Goal: Task Accomplishment & Management: Use online tool/utility

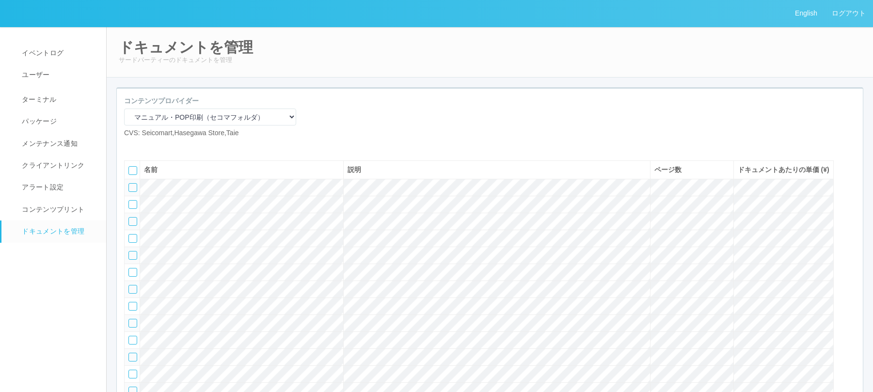
select select "92e33cfa-a397-43d0-aeaa-8a96cbdf4d79"
click at [48, 96] on span "ターミナル" at bounding box center [37, 100] width 37 height 8
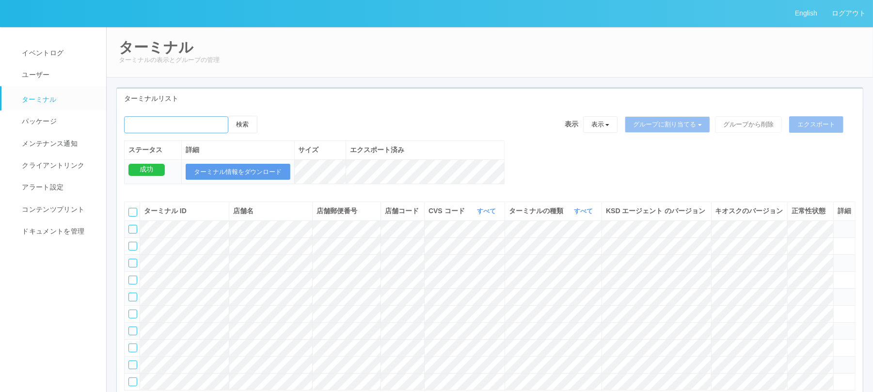
click at [163, 120] on input "emailSearch" at bounding box center [176, 124] width 104 height 17
paste input "[GEOGRAPHIC_DATA]役所"
click at [228, 116] on button "検索" at bounding box center [242, 124] width 29 height 17
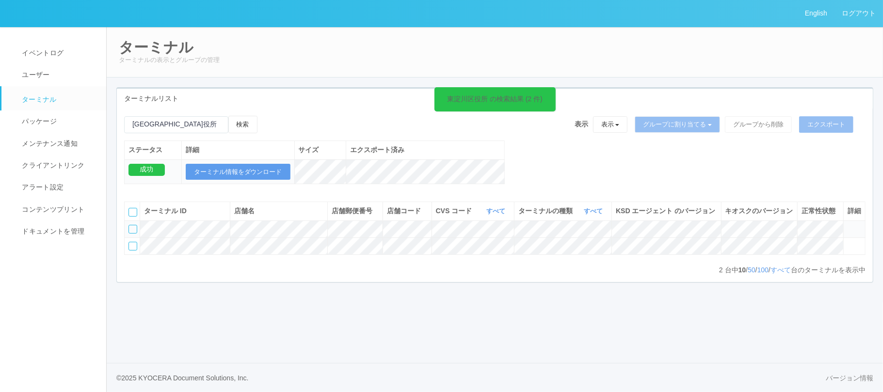
click at [847, 225] on icon at bounding box center [847, 225] width 0 height 0
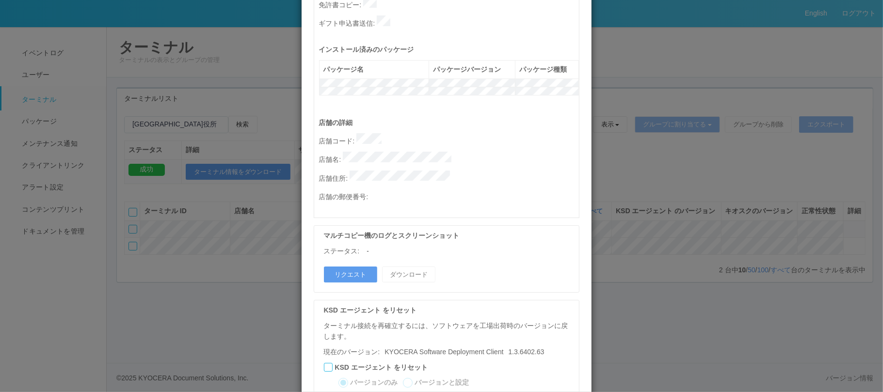
scroll to position [452, 0]
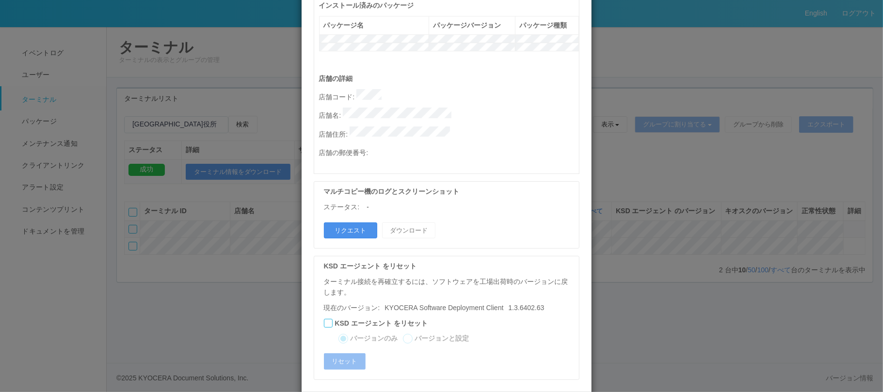
click at [359, 223] on button "リクエスト" at bounding box center [350, 231] width 53 height 16
click at [815, 264] on div "ターミナルの詳細 詳細 S.M.A.R.T 接続ステータス 最終接続日時 : [DATE] 08:58:32 AM マルチコピー機の詳細 モデル : シリアル…" at bounding box center [441, 196] width 883 height 392
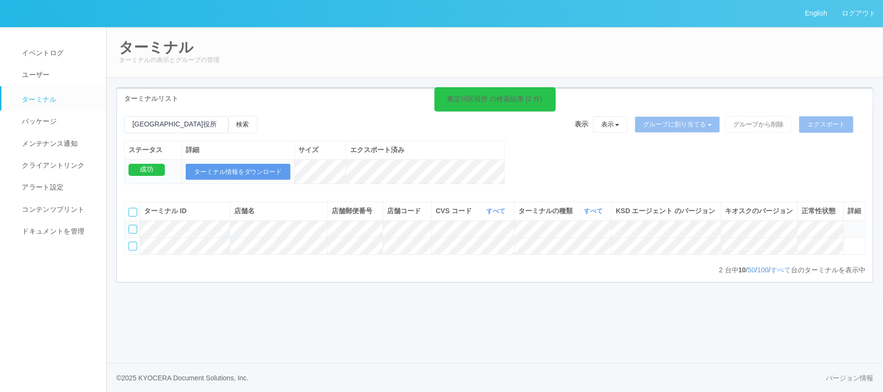
click at [847, 225] on icon at bounding box center [847, 225] width 0 height 0
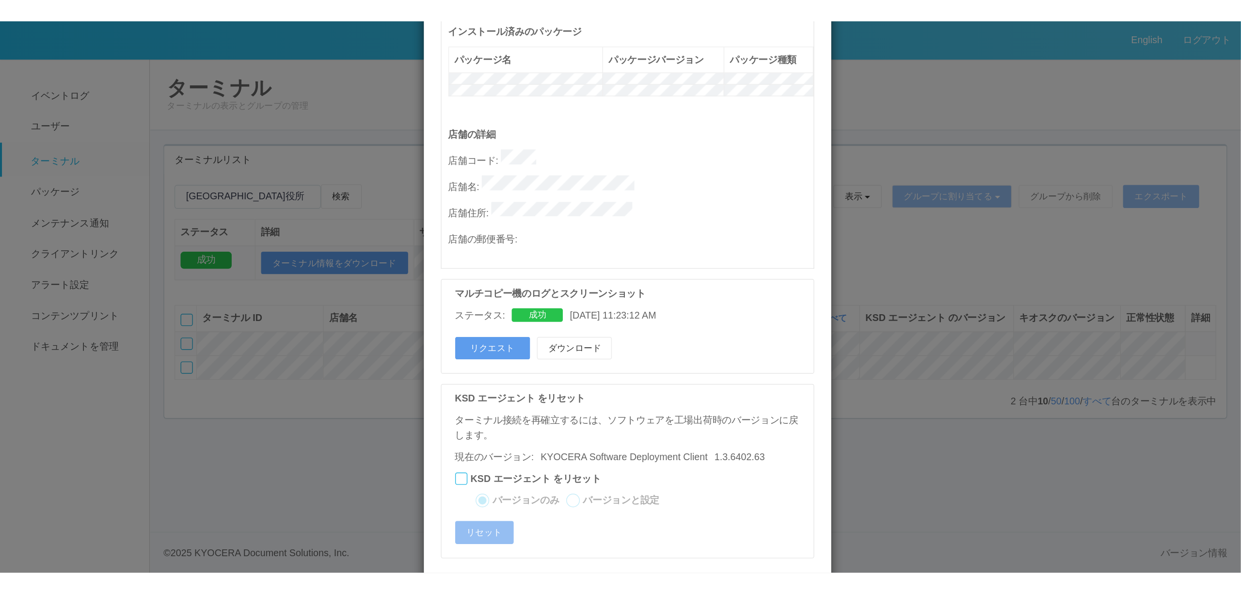
scroll to position [460, 0]
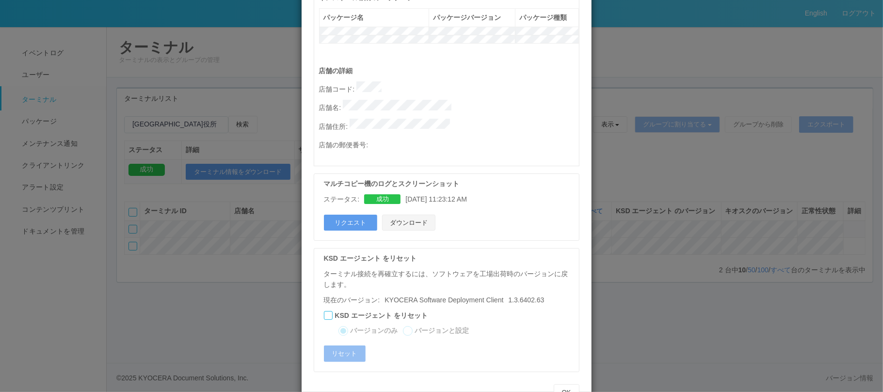
click at [409, 215] on button "ダウンロード" at bounding box center [408, 223] width 53 height 16
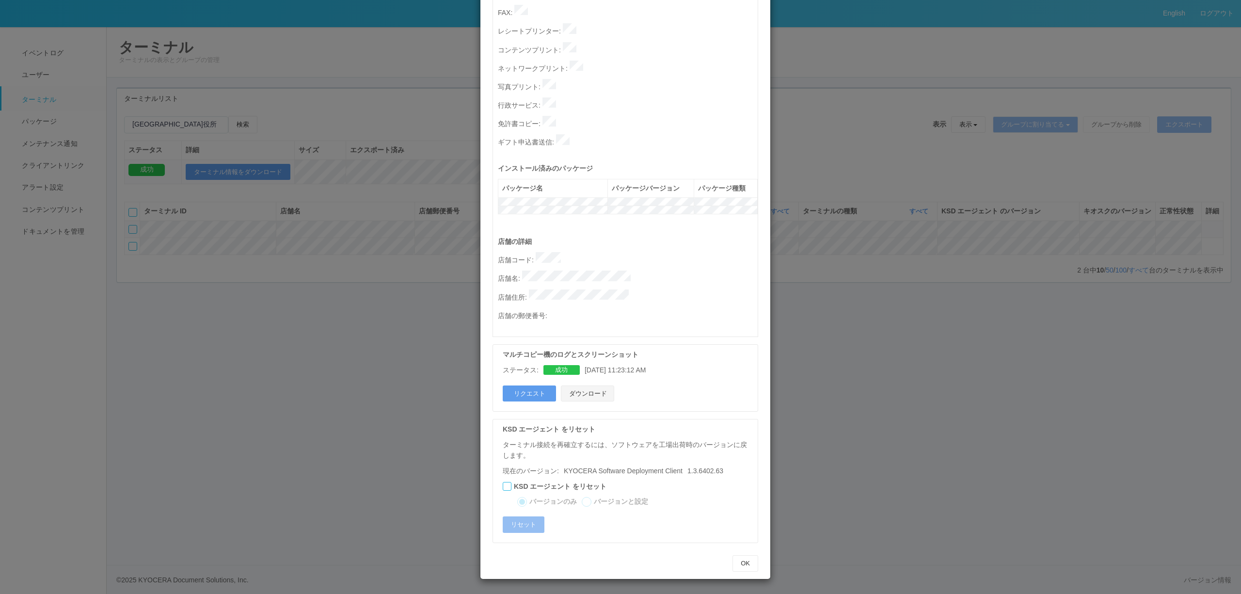
scroll to position [258, 0]
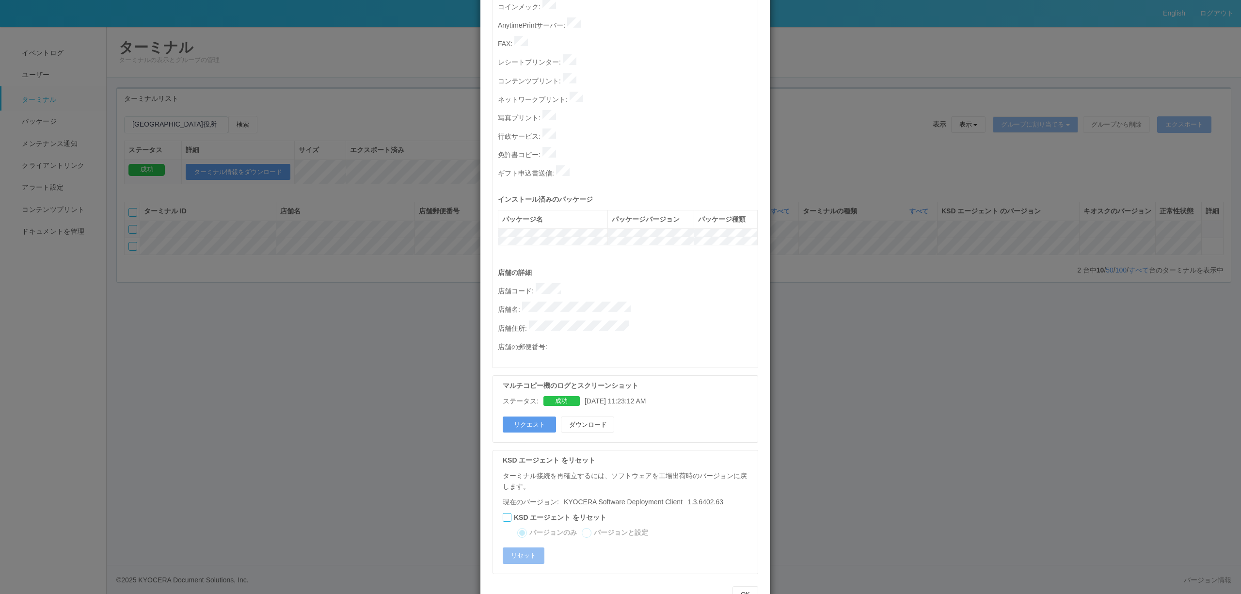
click at [382, 304] on div "ターミナルの詳細 詳細 S.M.A.R.T 接続ステータス 最終接続日時 : [DATE] 08:58:32 AM マルチコピー機の詳細 モデル : シリアル…" at bounding box center [620, 297] width 1241 height 594
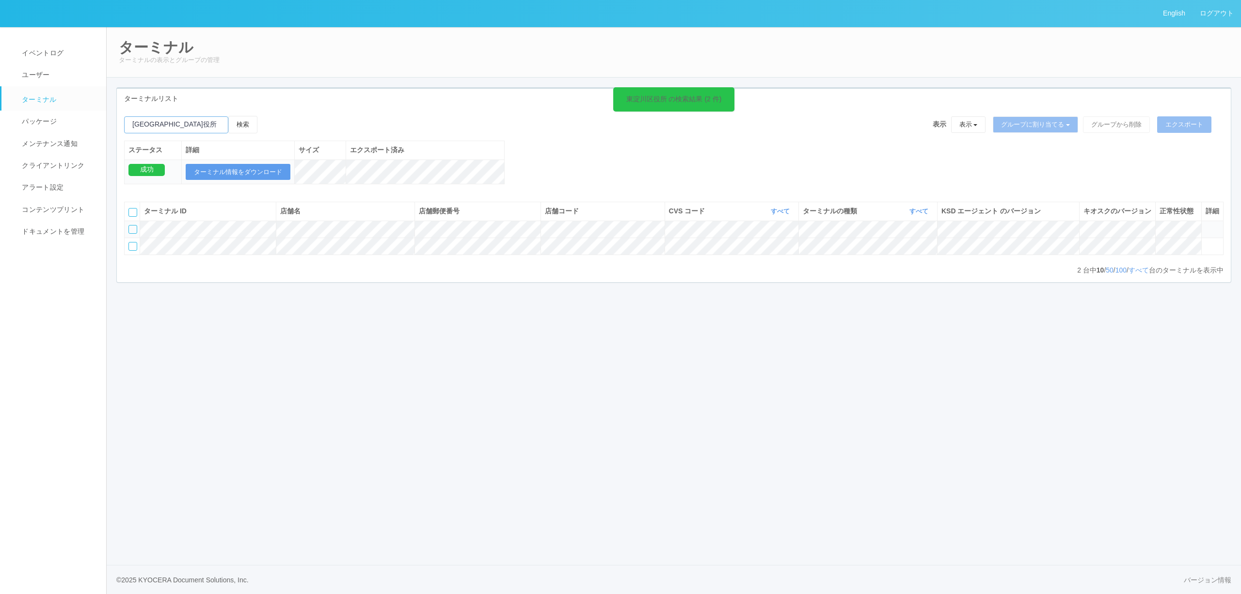
drag, startPoint x: 162, startPoint y: 120, endPoint x: 0, endPoint y: 113, distance: 162.1
click at [0, 119] on div "English ログアウト イベントログ ユーザー ターミナル パッケージ メンテナンス通知 クライアントリンク アラート設定 コンテンツプリント ドキュメン…" at bounding box center [620, 297] width 1241 height 594
type input "[GEOGRAPHIC_DATA]"
click at [228, 116] on button "検索" at bounding box center [242, 124] width 29 height 17
click at [873, 242] on span at bounding box center [1206, 242] width 0 height 0
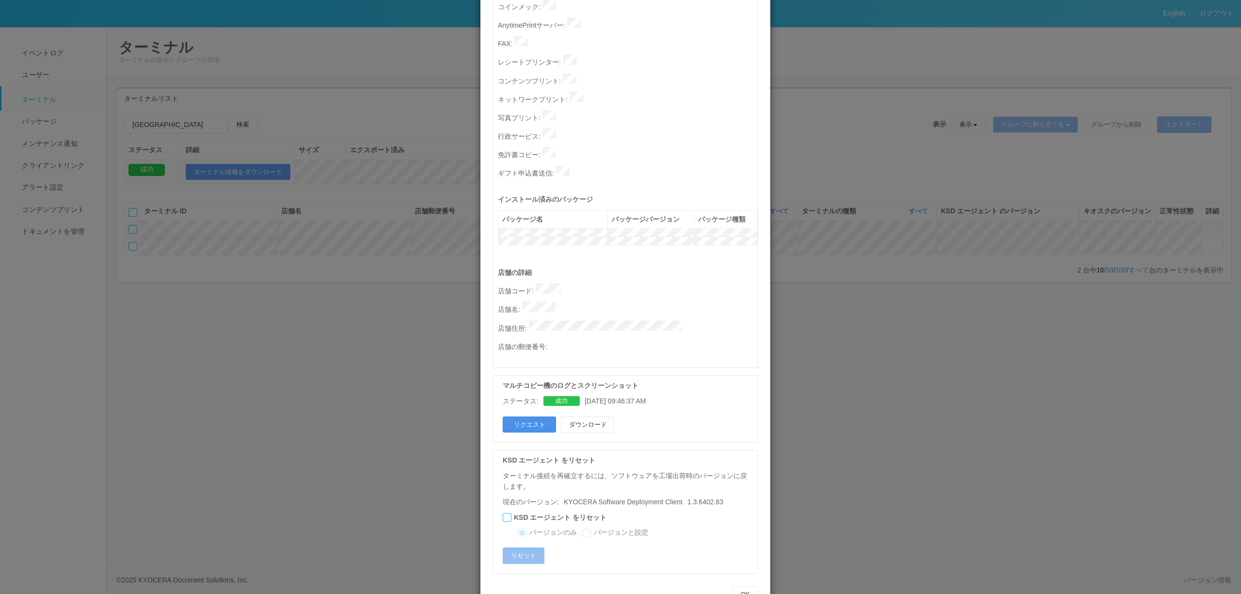
drag, startPoint x: 530, startPoint y: 384, endPoint x: 720, endPoint y: 345, distance: 194.1
click at [530, 392] on button "リクエスト" at bounding box center [529, 424] width 53 height 16
click at [873, 324] on div "ターミナルの詳細 詳細 S.M.A.R.T 接続ステータス 最終接続日時 : [DATE] 08:28:48 AM マルチコピー機の詳細 モデル : シリアル…" at bounding box center [620, 297] width 1241 height 594
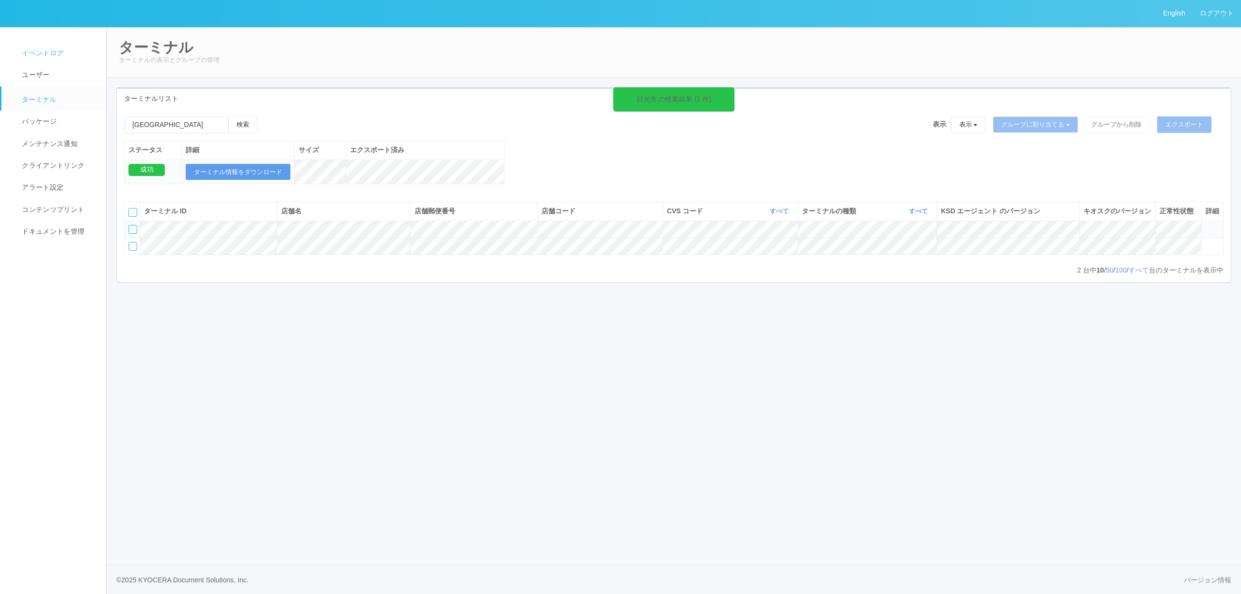
click at [78, 53] on link "イベントログ" at bounding box center [57, 53] width 113 height 22
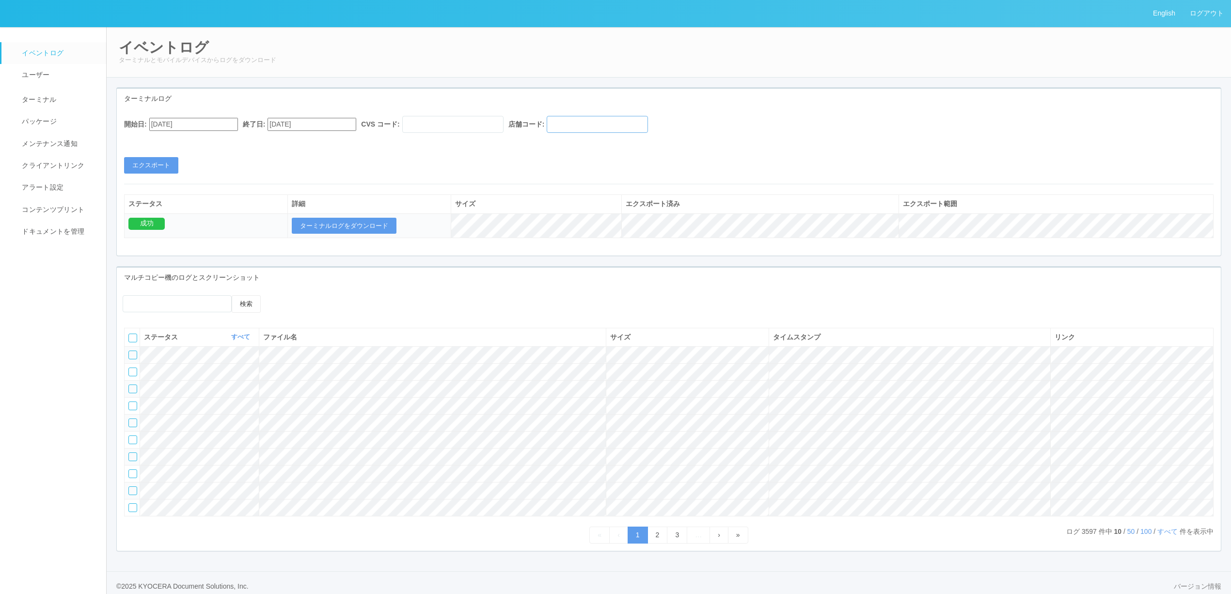
click at [643, 127] on input "text" at bounding box center [597, 124] width 101 height 17
paste input "330001"
type input "330001"
click at [191, 127] on input "[DATE]" at bounding box center [193, 124] width 89 height 13
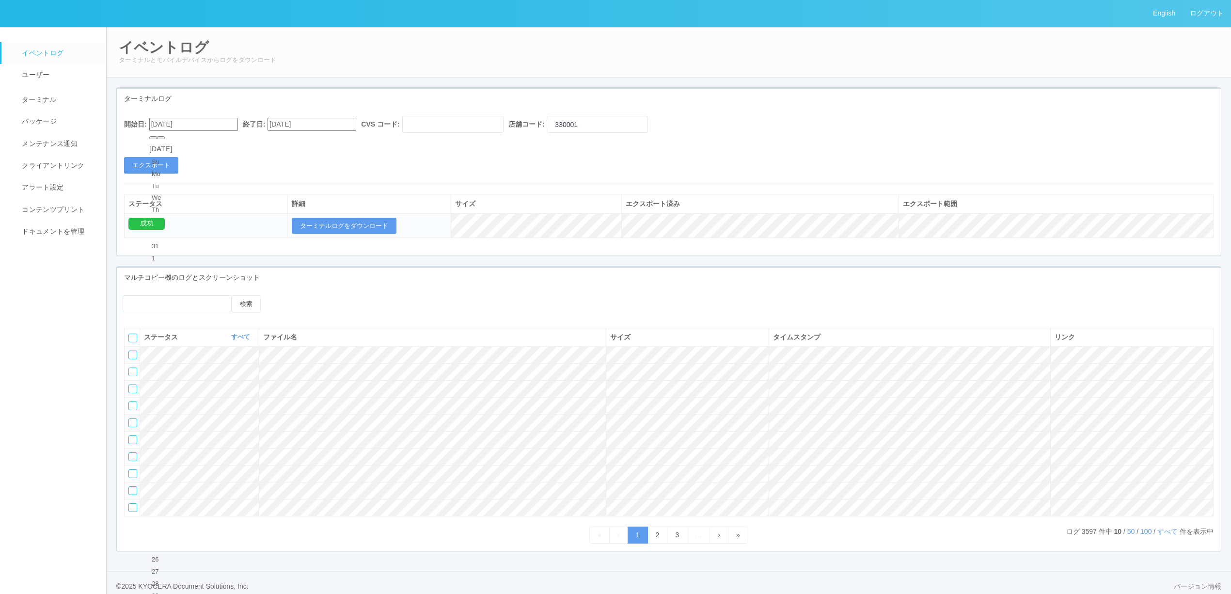
type input "[DATE]"
click at [161, 164] on button "エクスポート" at bounding box center [151, 165] width 54 height 16
click at [369, 227] on button "ターミナルログをダウンロード" at bounding box center [344, 226] width 105 height 16
click at [16, 109] on link "ターミナル" at bounding box center [57, 98] width 113 height 24
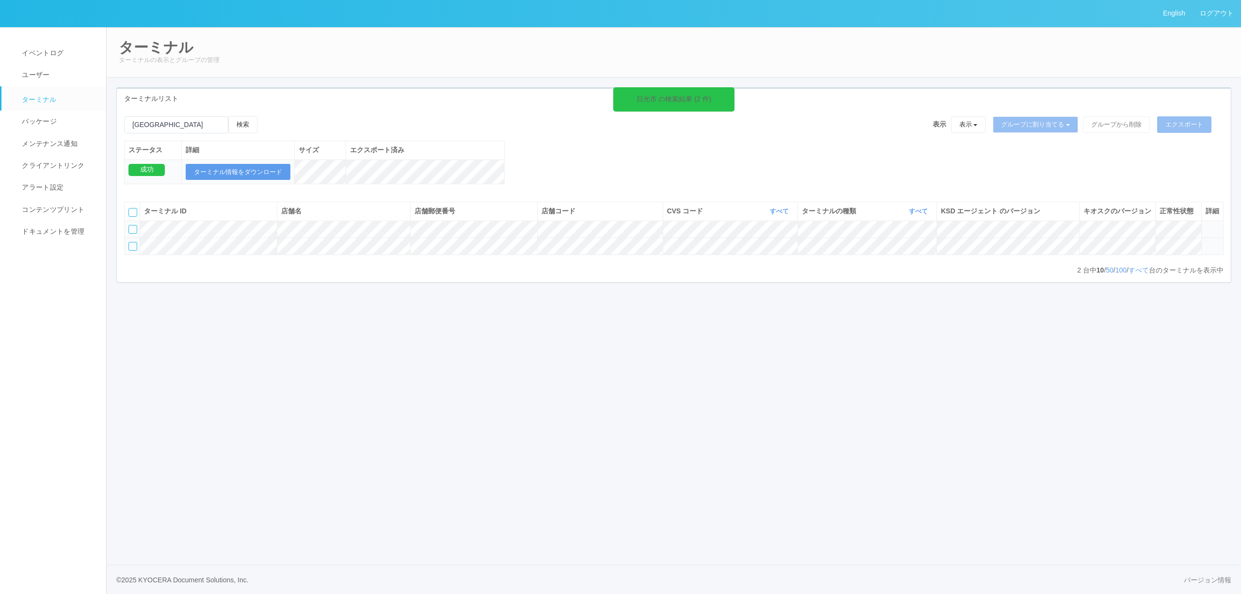
click at [873, 242] on icon at bounding box center [1206, 242] width 0 height 0
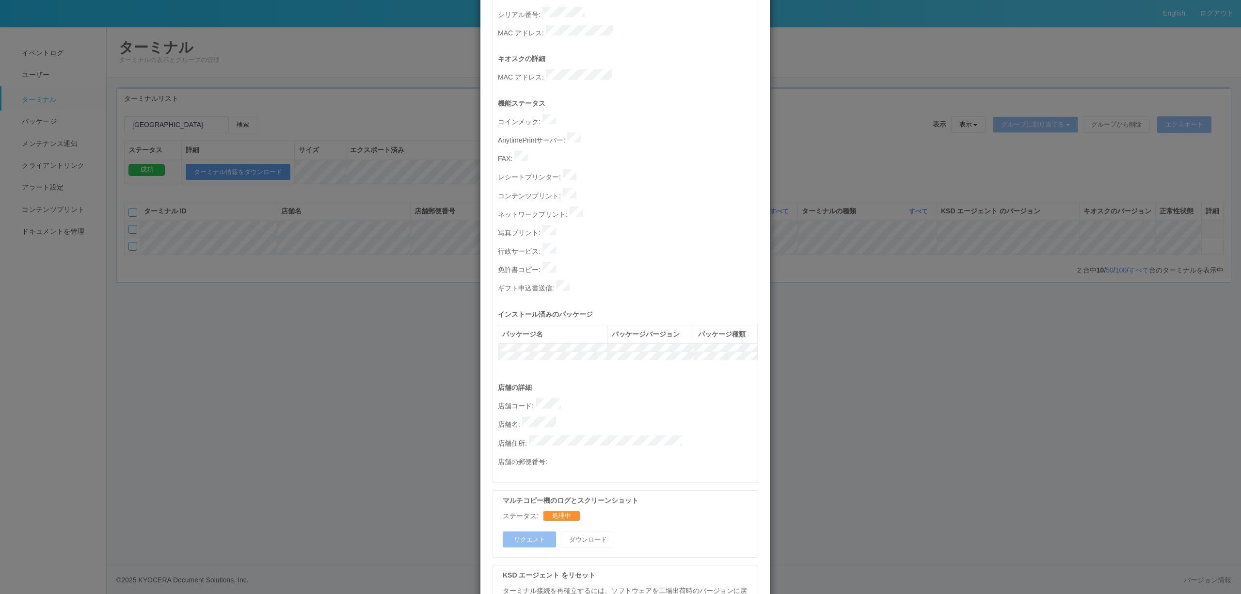
scroll to position [258, 0]
